Goal: Find specific page/section: Find specific page/section

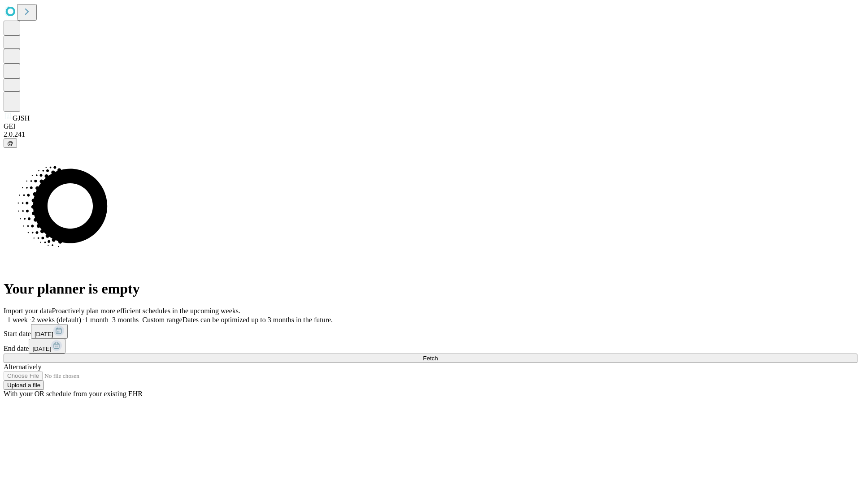
click at [437, 355] on span "Fetch" at bounding box center [430, 358] width 15 height 7
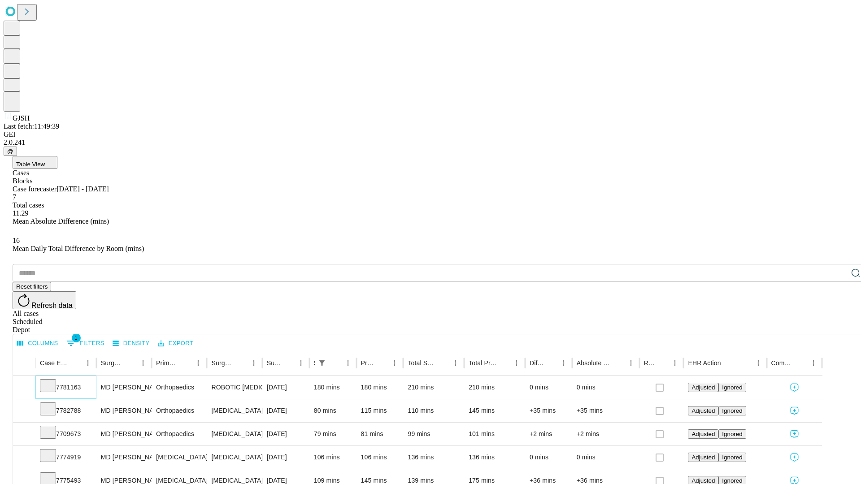
click at [52, 381] on icon at bounding box center [47, 385] width 9 height 9
